Goal: Information Seeking & Learning: Learn about a topic

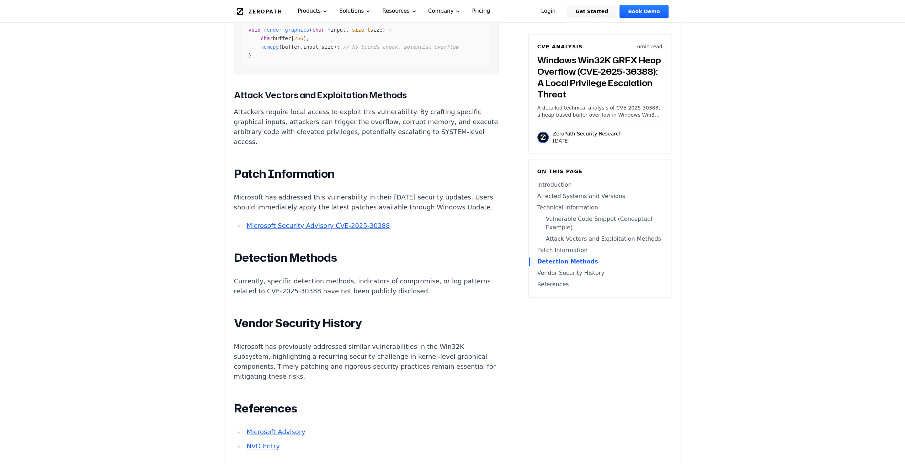
scroll to position [960, 0]
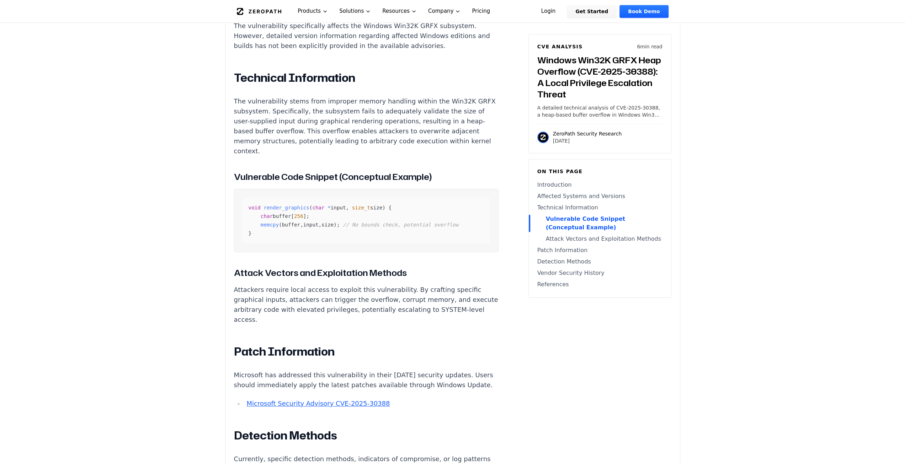
scroll to position [711, 0]
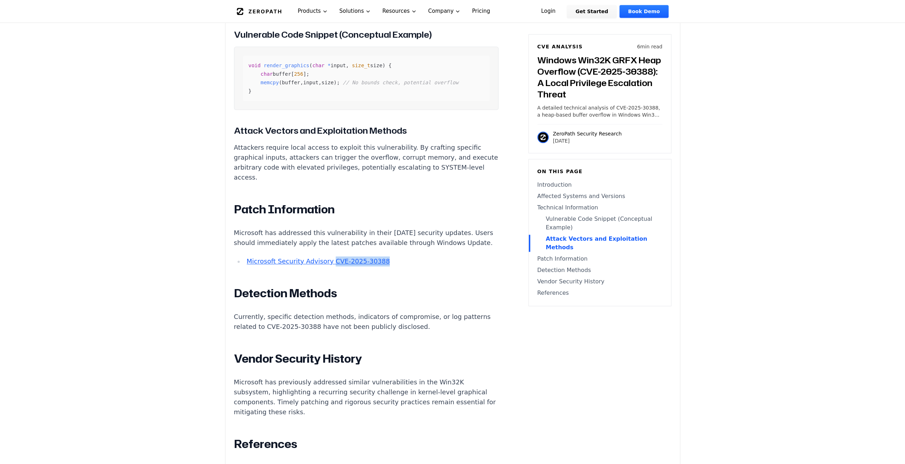
drag, startPoint x: 386, startPoint y: 270, endPoint x: 329, endPoint y: 269, distance: 56.9
click at [329, 266] on li "Microsoft Security Advisory CVE-2025-30388" at bounding box center [371, 261] width 255 height 10
